Goal: Task Accomplishment & Management: Manage account settings

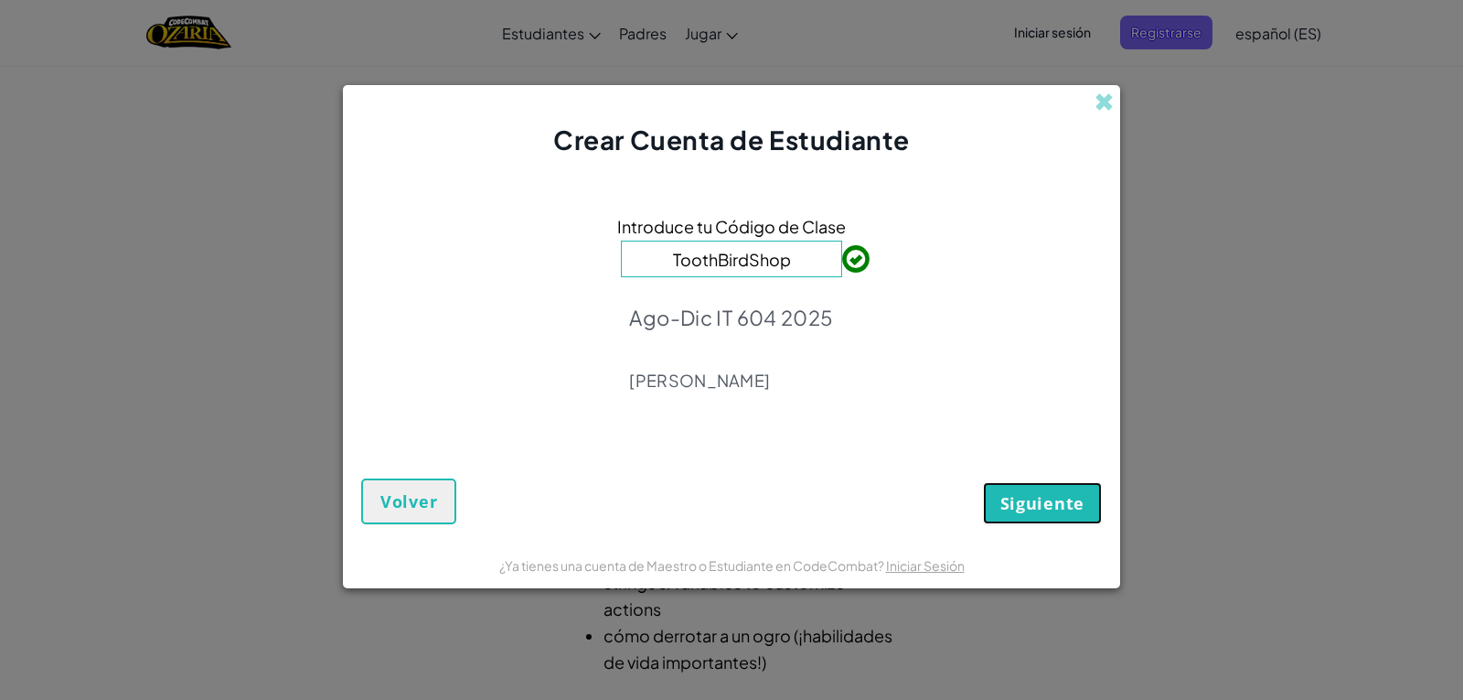
click at [1067, 506] on span "Siguiente" at bounding box center [1042, 503] width 84 height 22
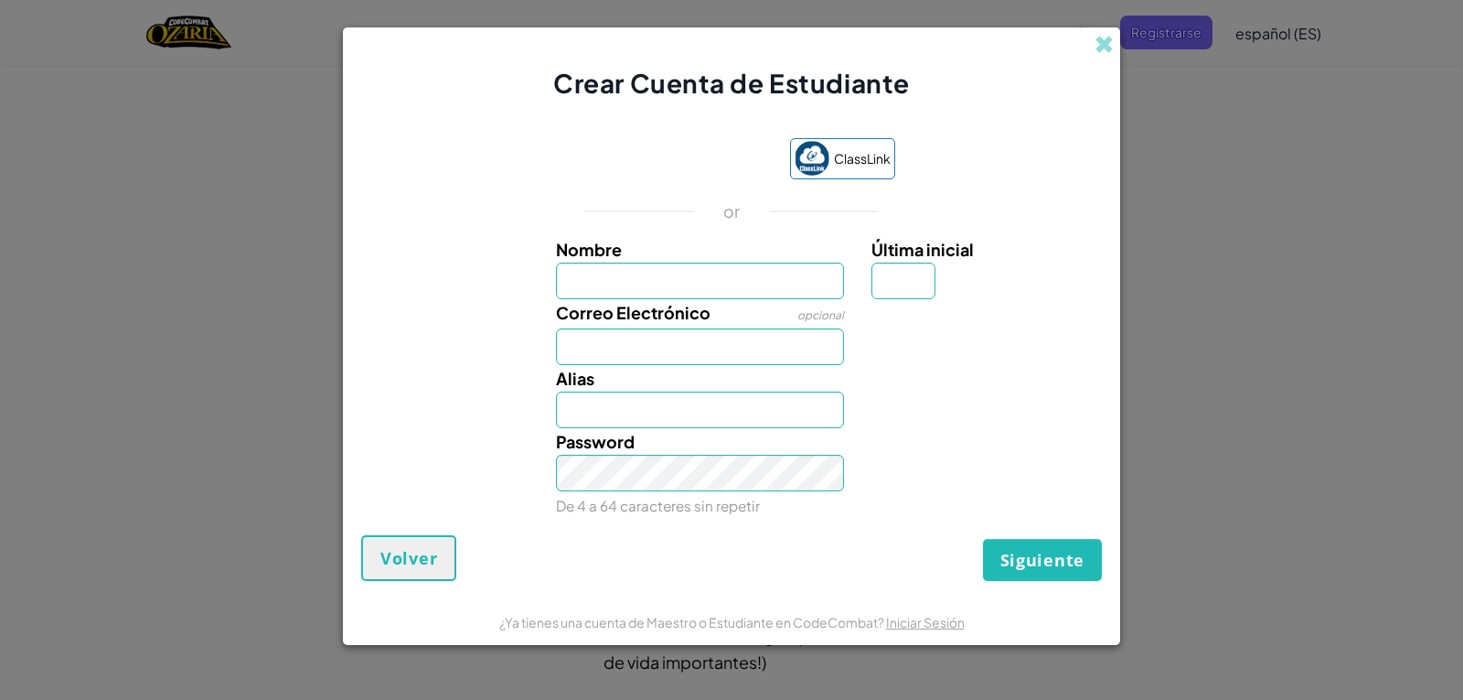
click at [706, 289] on input "Nombre" at bounding box center [700, 280] width 289 height 37
type input "[PERSON_NAME]"
click at [705, 344] on input "Correo Electrónico" at bounding box center [700, 346] width 289 height 37
type input "[EMAIL_ADDRESS][DOMAIN_NAME]"
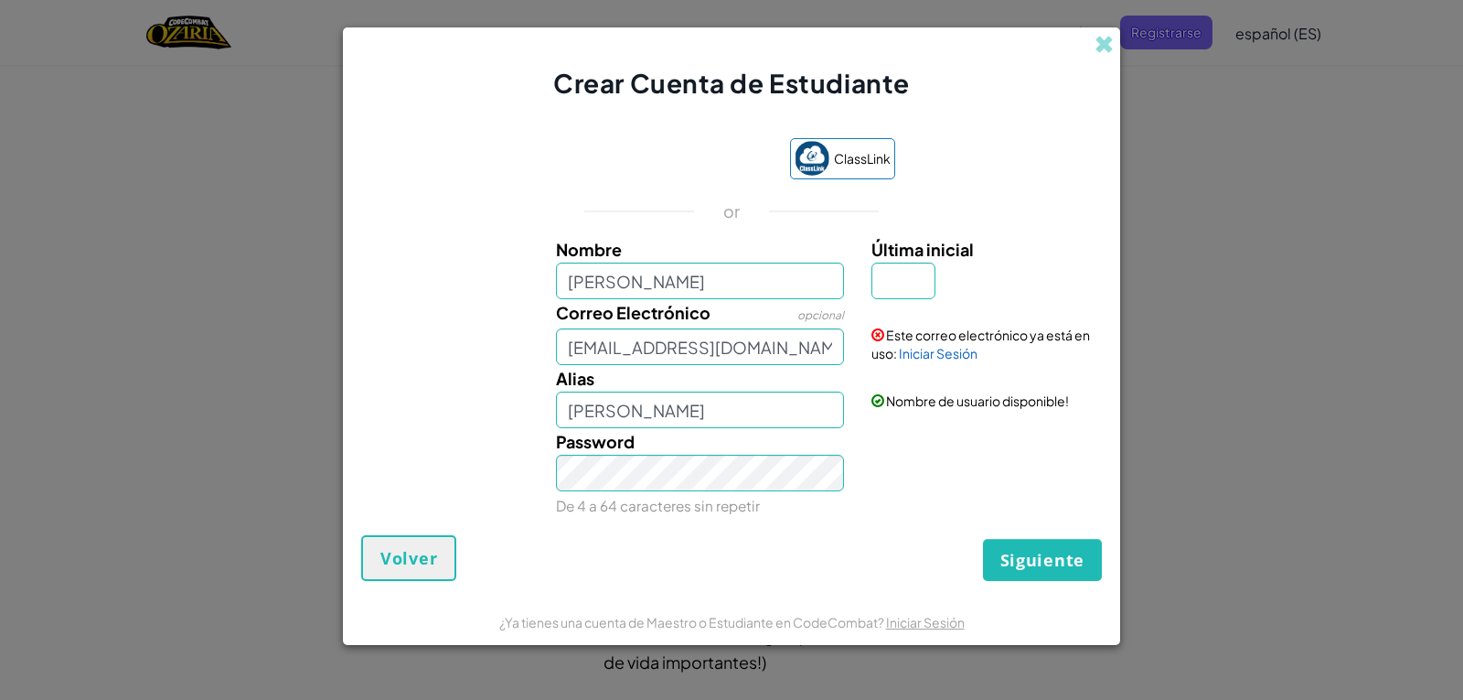
click at [903, 262] on label "Última inicial" at bounding box center [985, 249] width 226 height 27
click at [903, 262] on input "Última inicial" at bounding box center [904, 280] width 64 height 37
click at [909, 347] on link "Iniciar Sesión" at bounding box center [938, 353] width 79 height 16
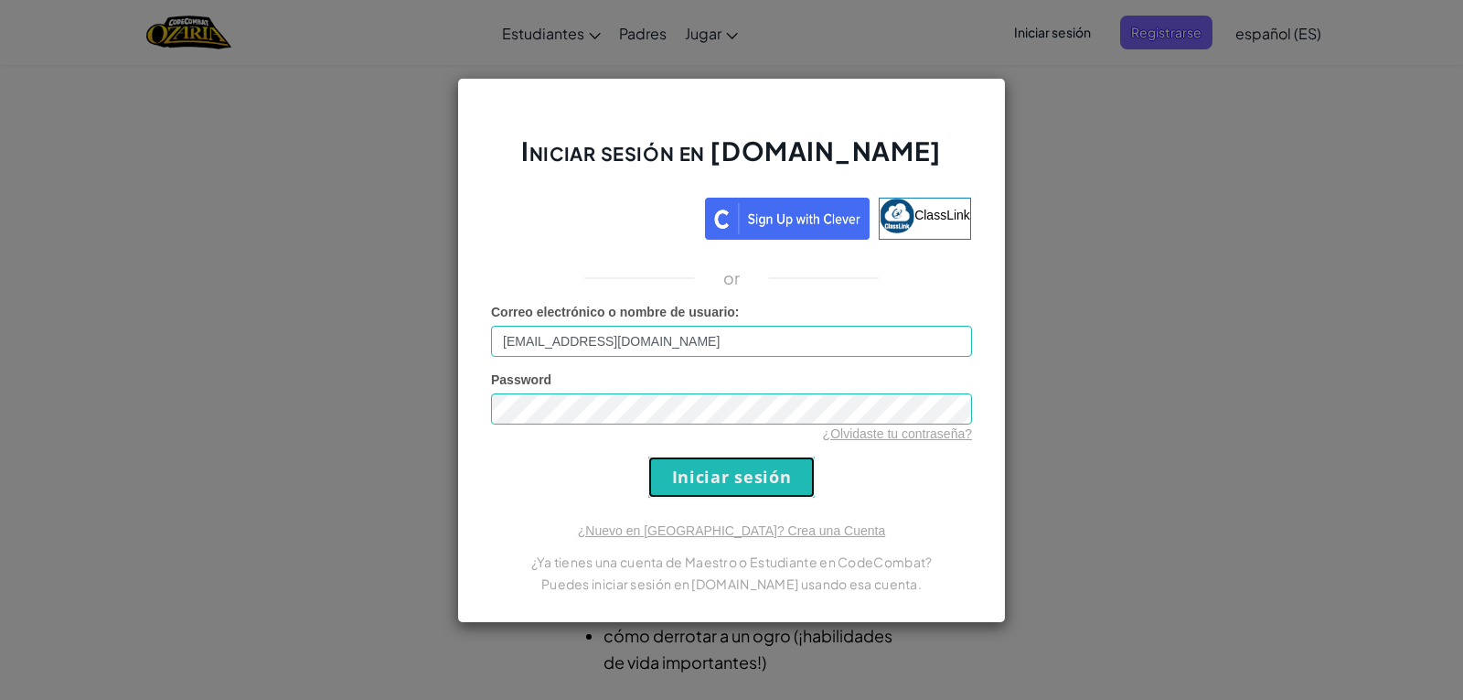
click at [776, 479] on input "Iniciar sesión" at bounding box center [731, 476] width 166 height 41
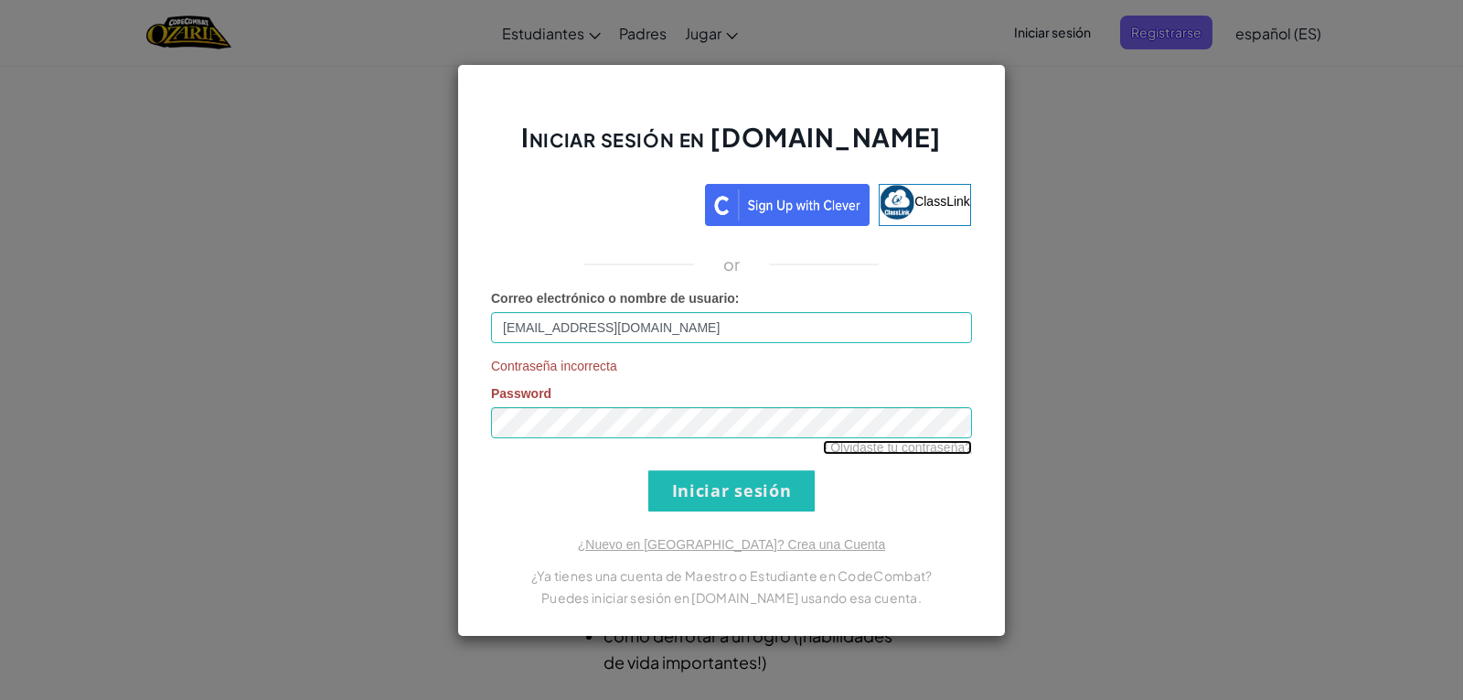
click at [868, 454] on link "¿Olvidaste tu contraseña?" at bounding box center [897, 447] width 149 height 15
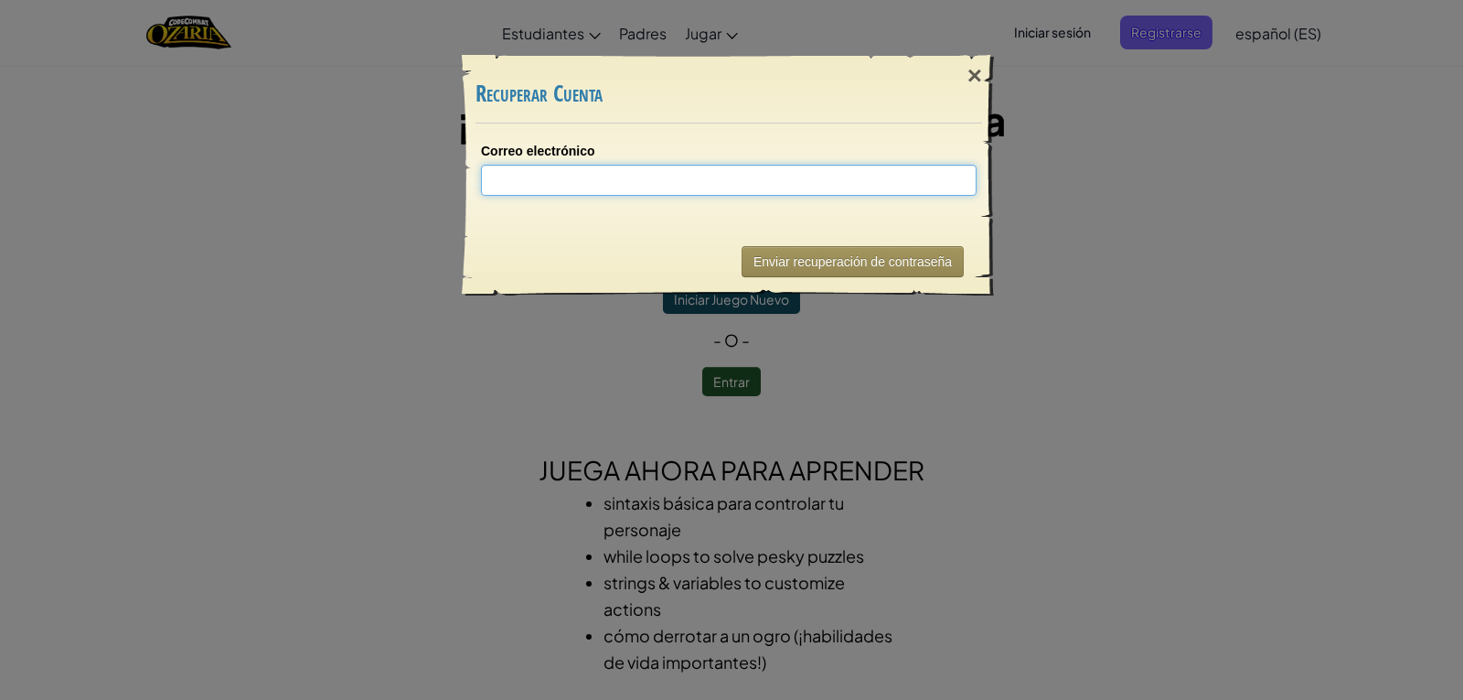
type input "A"
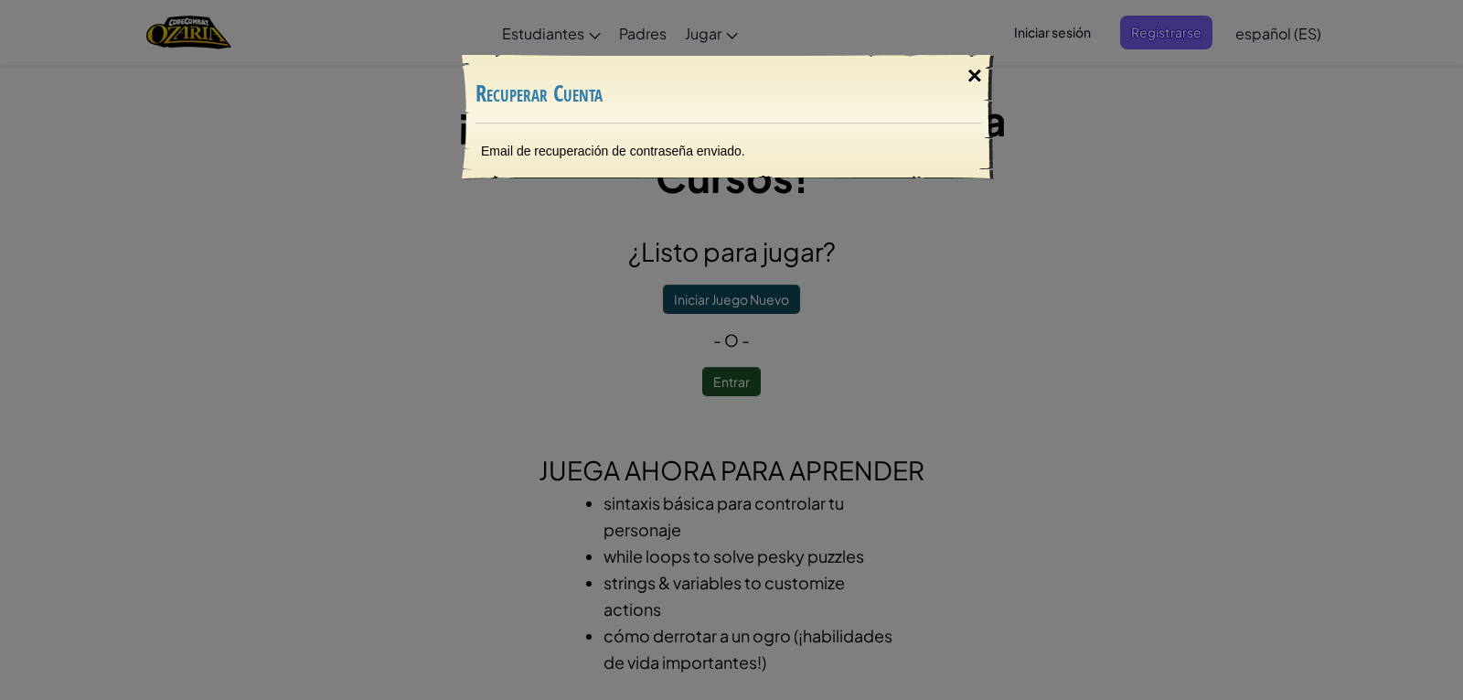
click at [975, 73] on div "×" at bounding box center [975, 75] width 42 height 53
